Goal: Information Seeking & Learning: Learn about a topic

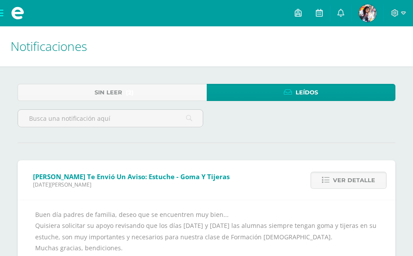
scroll to position [105, 0]
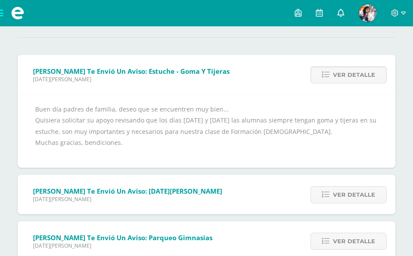
click at [342, 19] on link at bounding box center [340, 13] width 21 height 26
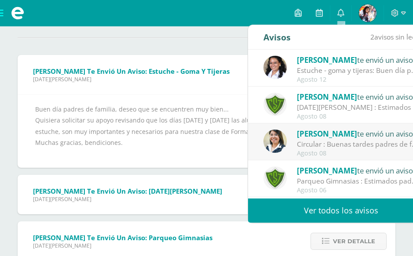
click at [342, 211] on link "Ver todos los avisos" at bounding box center [341, 211] width 186 height 24
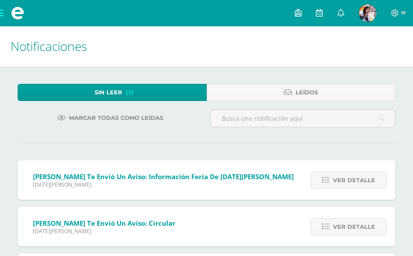
click at [112, 96] on span "Sin leer" at bounding box center [108, 92] width 28 height 16
click at [116, 94] on span "Sin leer" at bounding box center [108, 92] width 28 height 16
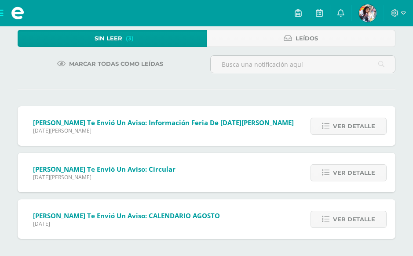
scroll to position [54, 0]
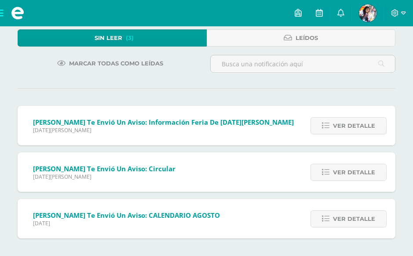
click at [126, 215] on span "Ingrid Ramos te envió un aviso: CALENDARIO AGOSTO" at bounding box center [126, 215] width 187 height 9
click at [345, 214] on span "Ver detalle" at bounding box center [354, 219] width 42 height 16
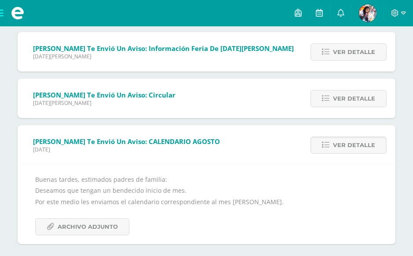
scroll to position [134, 0]
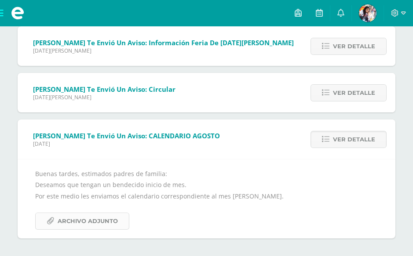
click at [87, 218] on span "Archivo Adjunto" at bounding box center [88, 221] width 60 height 16
click at [361, 93] on span "Ver detalle" at bounding box center [354, 93] width 42 height 16
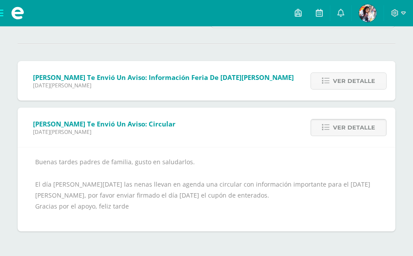
scroll to position [92, 0]
